Goal: Navigation & Orientation: Find specific page/section

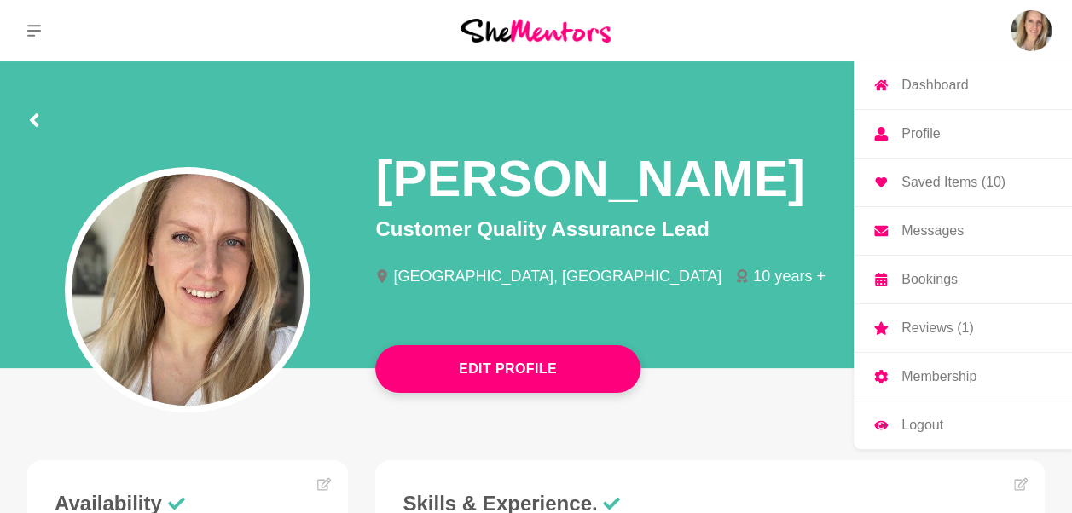
click at [917, 285] on p "Bookings" at bounding box center [929, 280] width 56 height 14
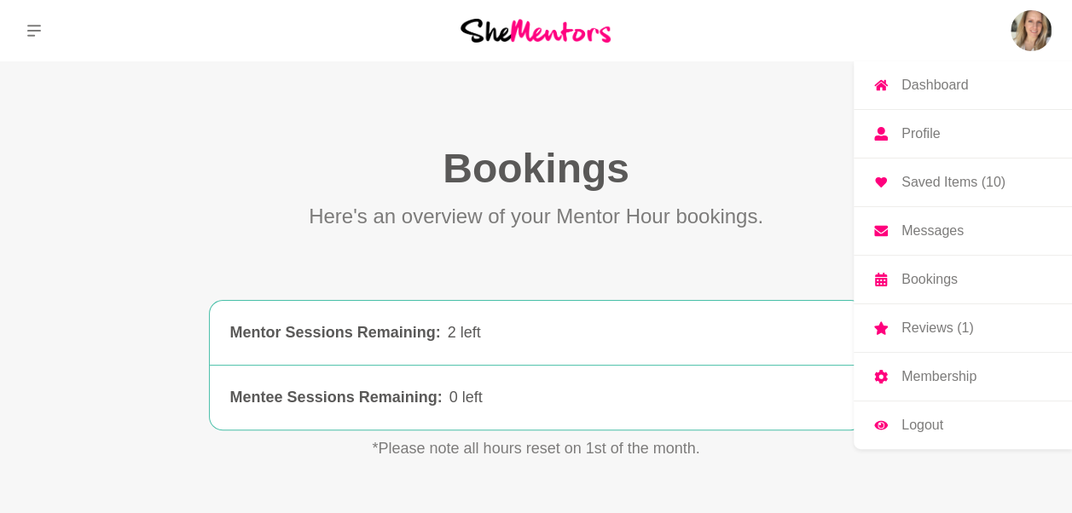
click at [924, 227] on p "Messages" at bounding box center [932, 231] width 62 height 14
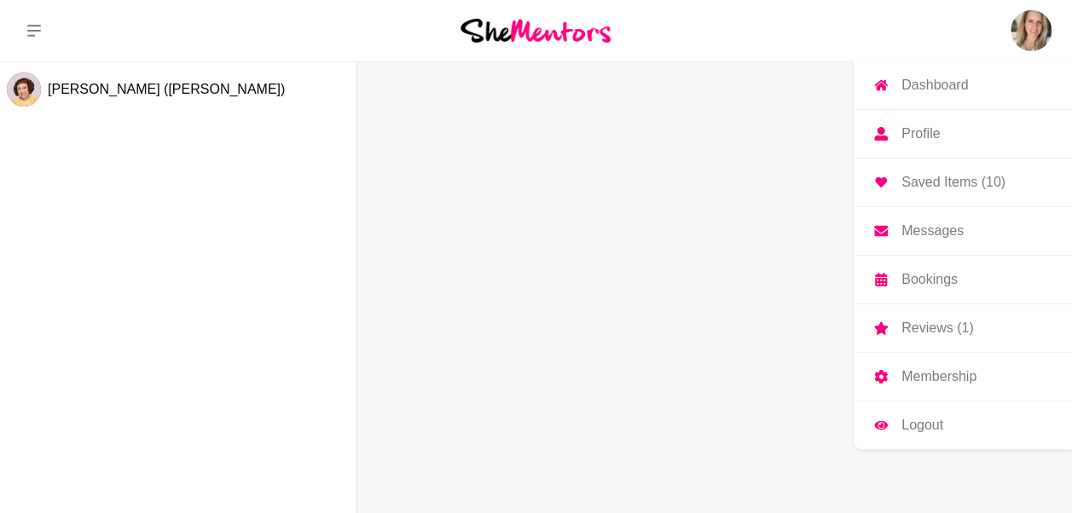
click at [920, 276] on p "Bookings" at bounding box center [929, 280] width 56 height 14
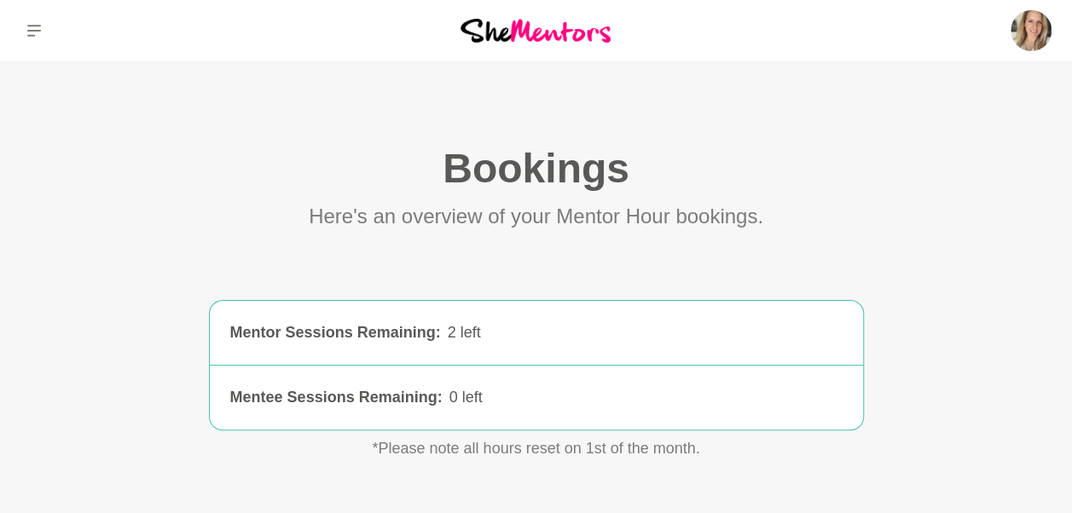
click at [416, 334] on div "Mentor Sessions Remaining :" at bounding box center [335, 332] width 211 height 23
click at [27, 26] on icon at bounding box center [34, 31] width 14 height 14
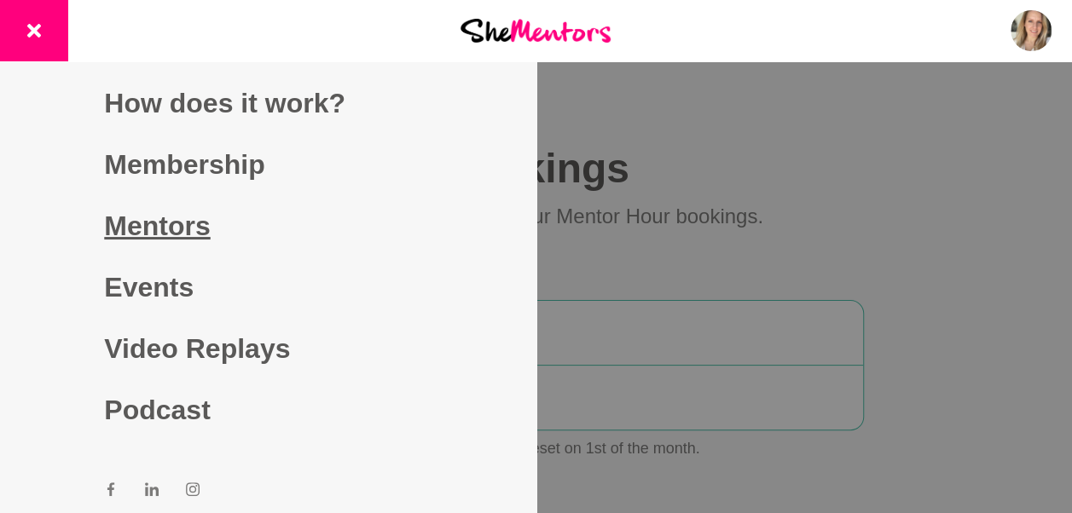
click at [159, 237] on link "Mentors" at bounding box center [267, 225] width 327 height 61
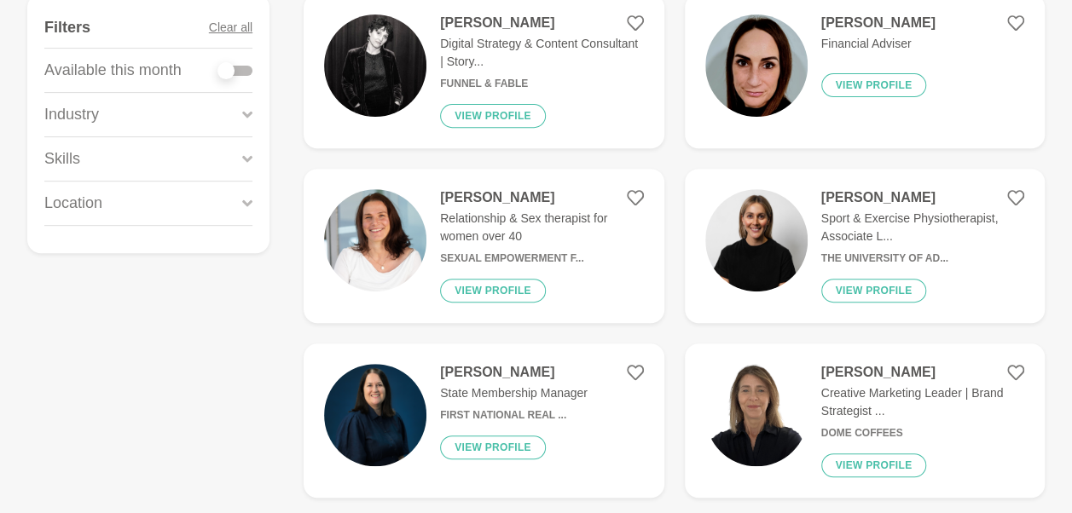
scroll to position [285, 0]
